Goal: Complete application form

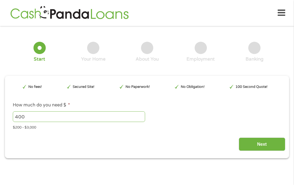
click at [267, 147] on input "Next" at bounding box center [262, 143] width 47 height 13
click at [267, 145] on input "Next" at bounding box center [262, 143] width 47 height 13
click at [264, 147] on input "Next" at bounding box center [262, 143] width 47 height 13
type input "EAIaIQobChMInpminLifjwMV8DQIBR2I6hhtEAAYAyAAEgJMlvD_BwE"
click at [264, 143] on input "Next" at bounding box center [262, 143] width 47 height 13
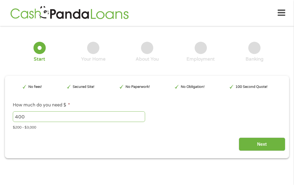
click at [261, 146] on input "Next" at bounding box center [262, 143] width 47 height 13
click at [263, 149] on input "Next" at bounding box center [262, 143] width 47 height 13
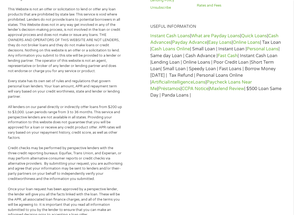
scroll to position [271, 0]
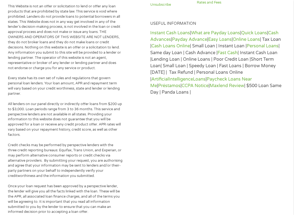
click at [263, 92] on p "Instant Cash Loans | What are Payday Loans | Quick Loans | Cash Advances | Payd…" at bounding box center [216, 63] width 133 height 66
click at [255, 89] on p "Instant Cash Loans | What are Payday Loans | Quick Loans | Cash Advances | Payd…" at bounding box center [216, 63] width 133 height 66
click at [281, 83] on p "Instant Cash Loans | What are Payday Loans | Quick Loans | Cash Advances | Payd…" at bounding box center [216, 63] width 133 height 66
click at [177, 42] on link "Cash Advances" at bounding box center [214, 37] width 128 height 12
